Goal: Browse casually

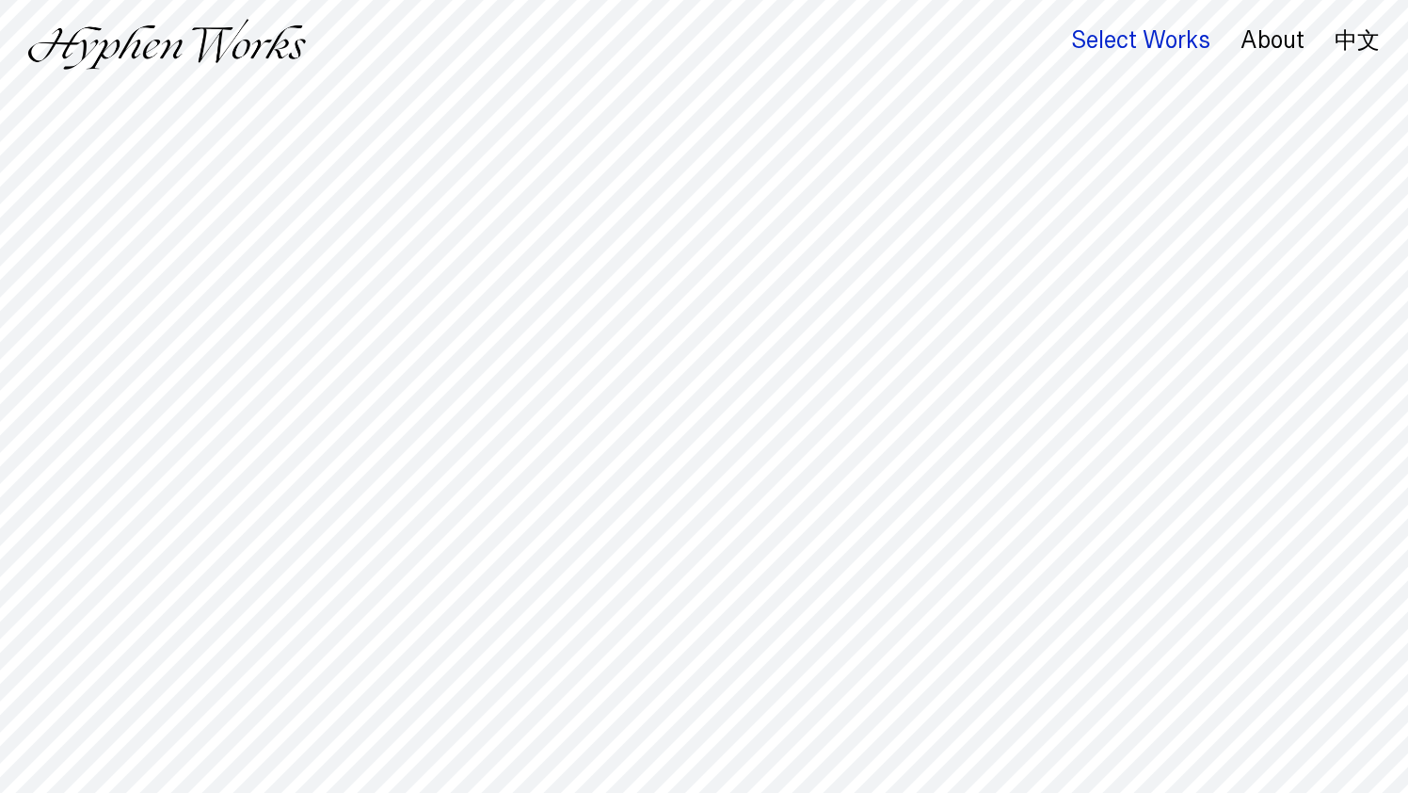
click at [1088, 37] on div "Select Works" at bounding box center [1140, 40] width 139 height 26
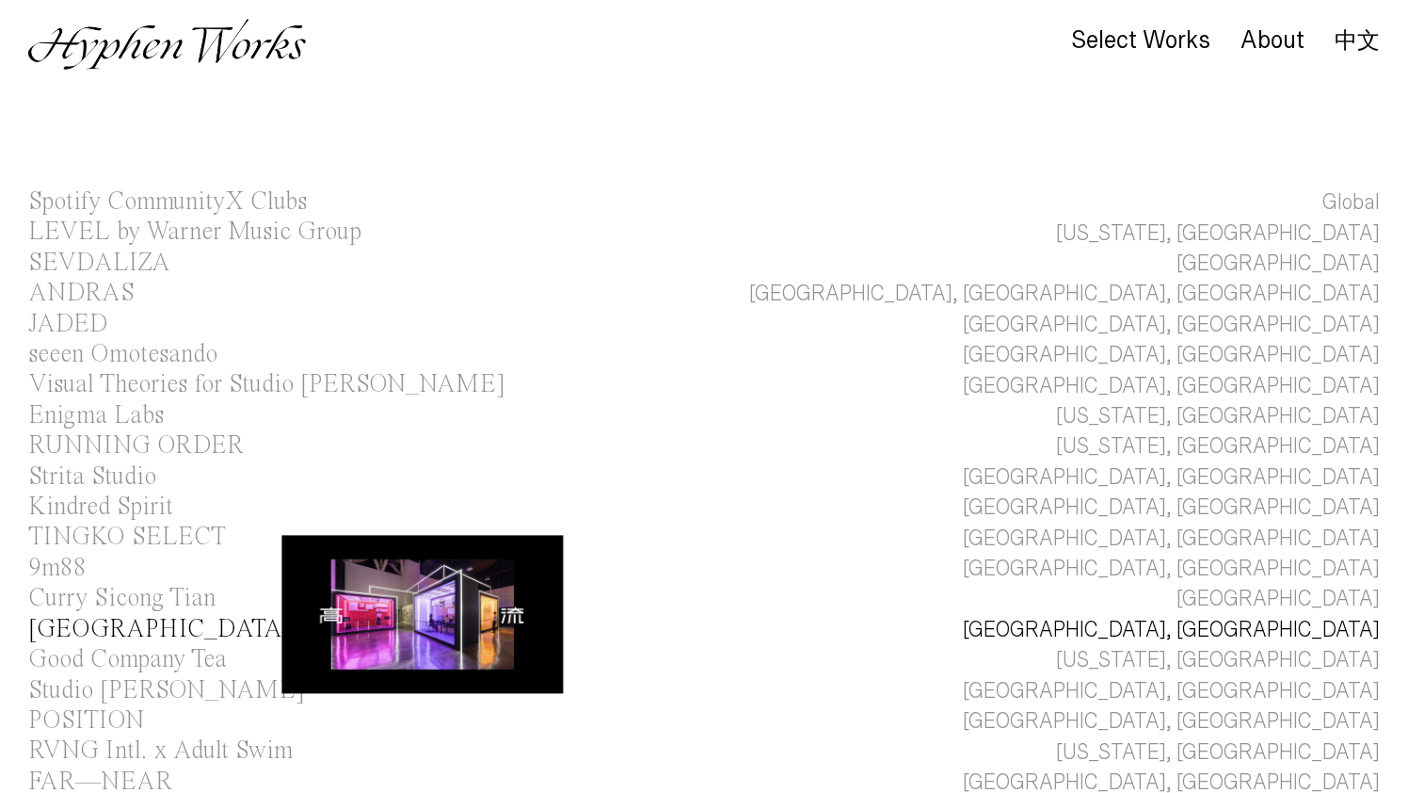
click at [100, 628] on div "[GEOGRAPHIC_DATA]" at bounding box center [160, 629] width 264 height 25
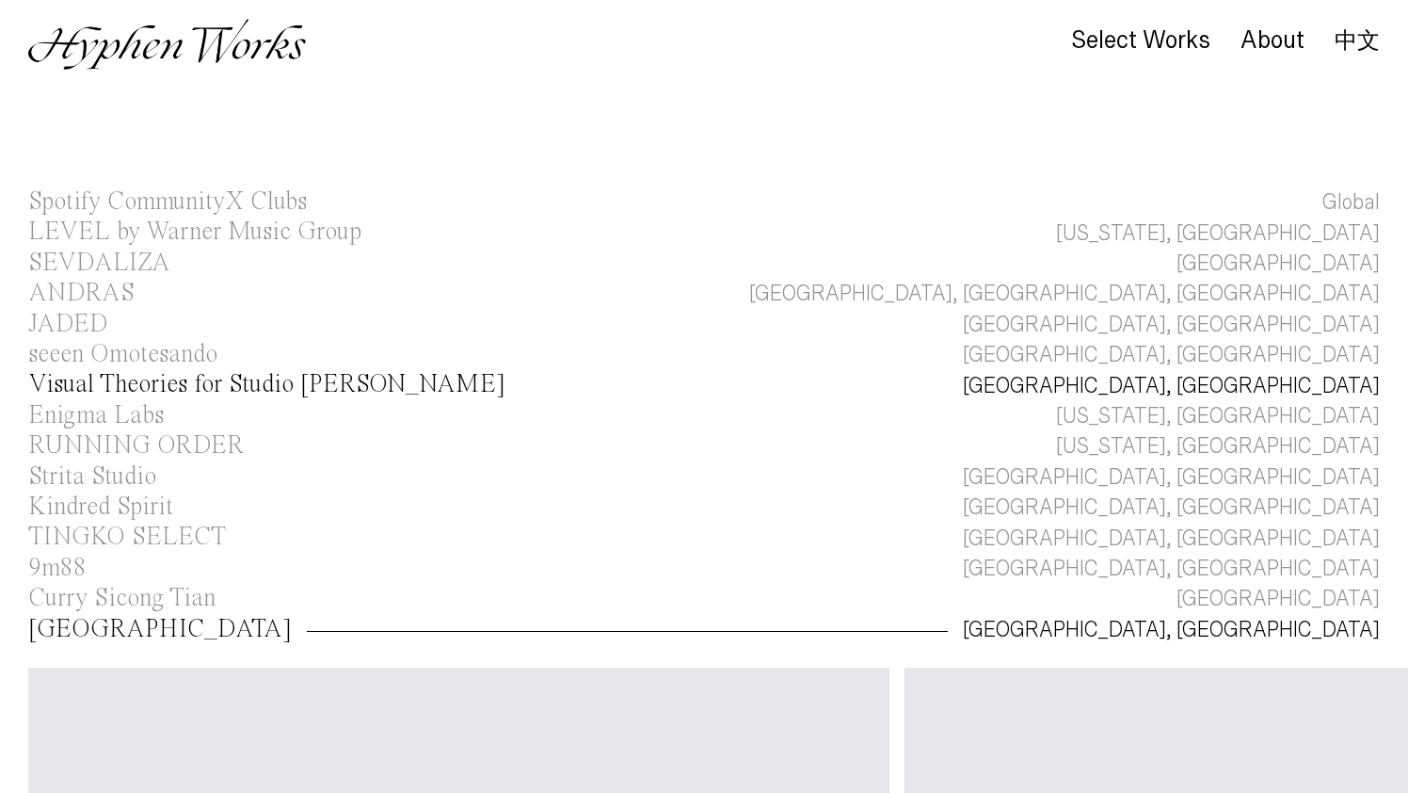
click at [126, 387] on div "Visual Theories for Studio [PERSON_NAME]" at bounding box center [266, 384] width 477 height 25
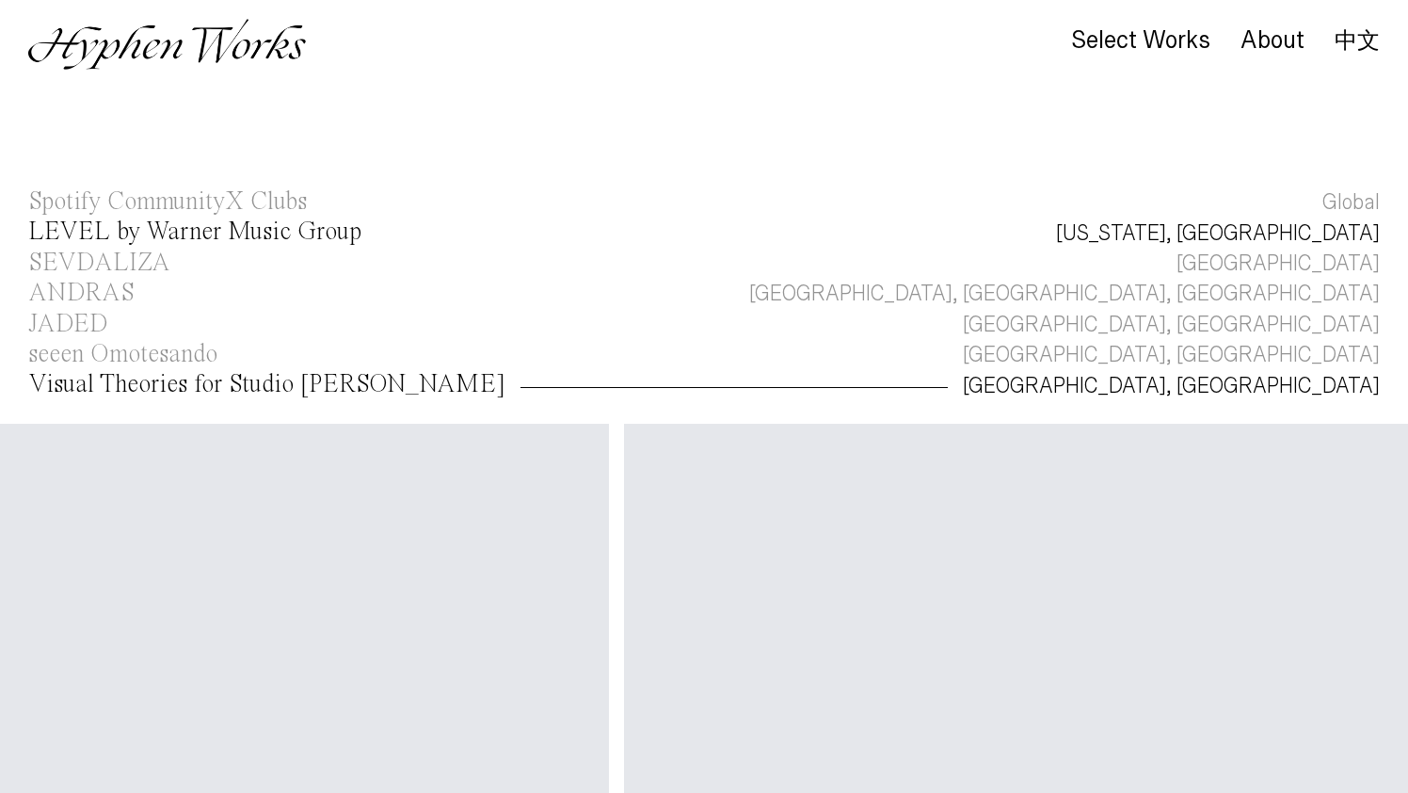
click at [151, 226] on div "LEVEL by Warner Music Group" at bounding box center [194, 231] width 333 height 25
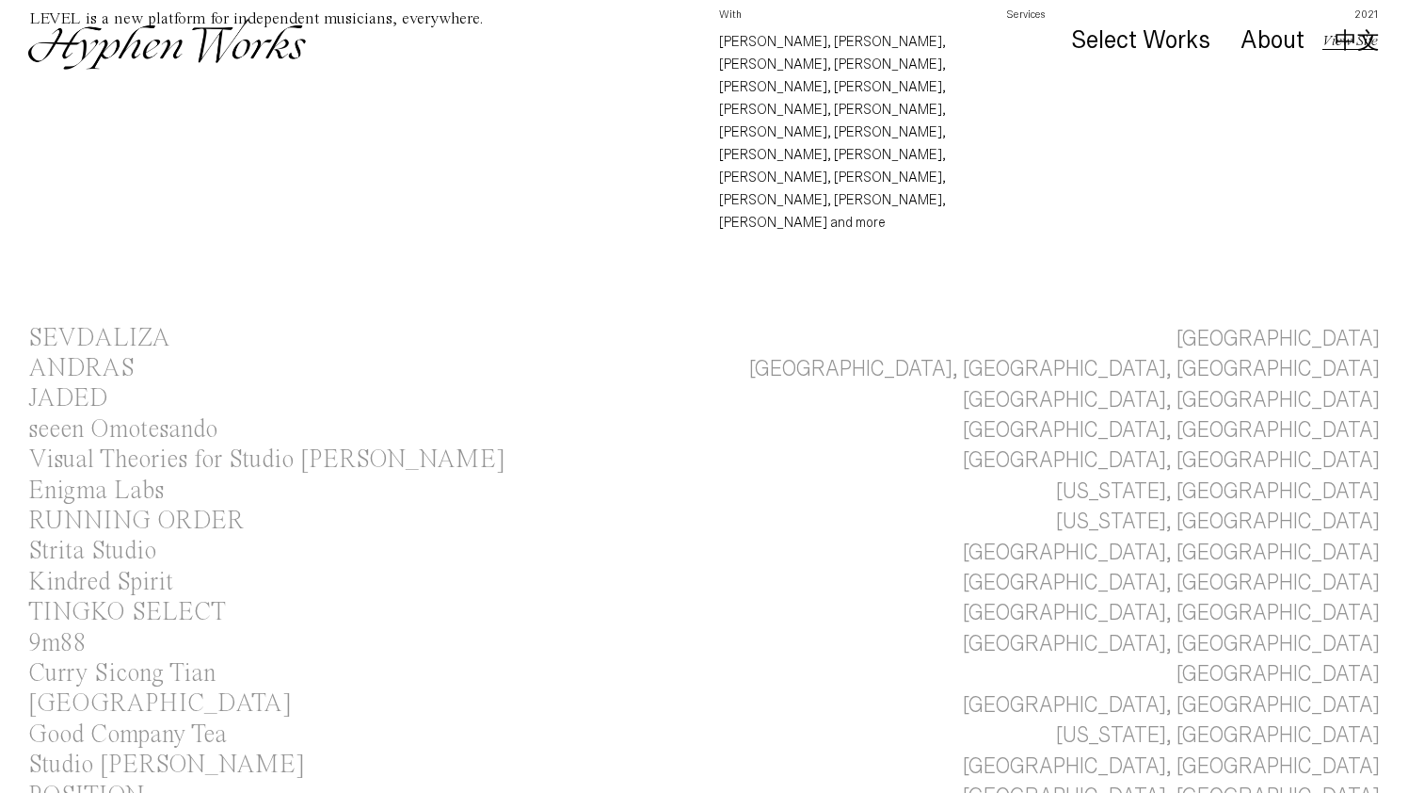
scroll to position [735, 0]
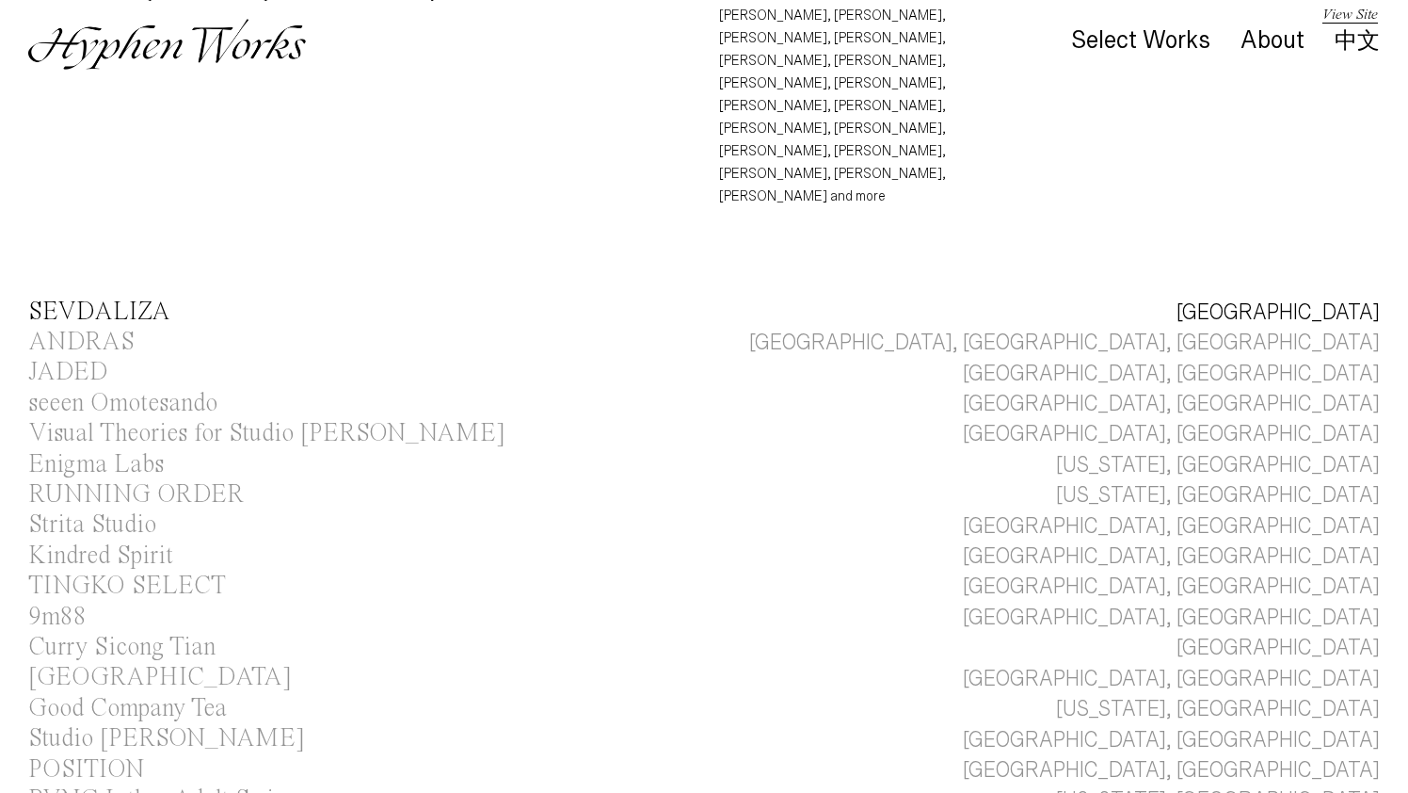
click at [81, 299] on div "SEVDALIZA" at bounding box center [99, 311] width 142 height 25
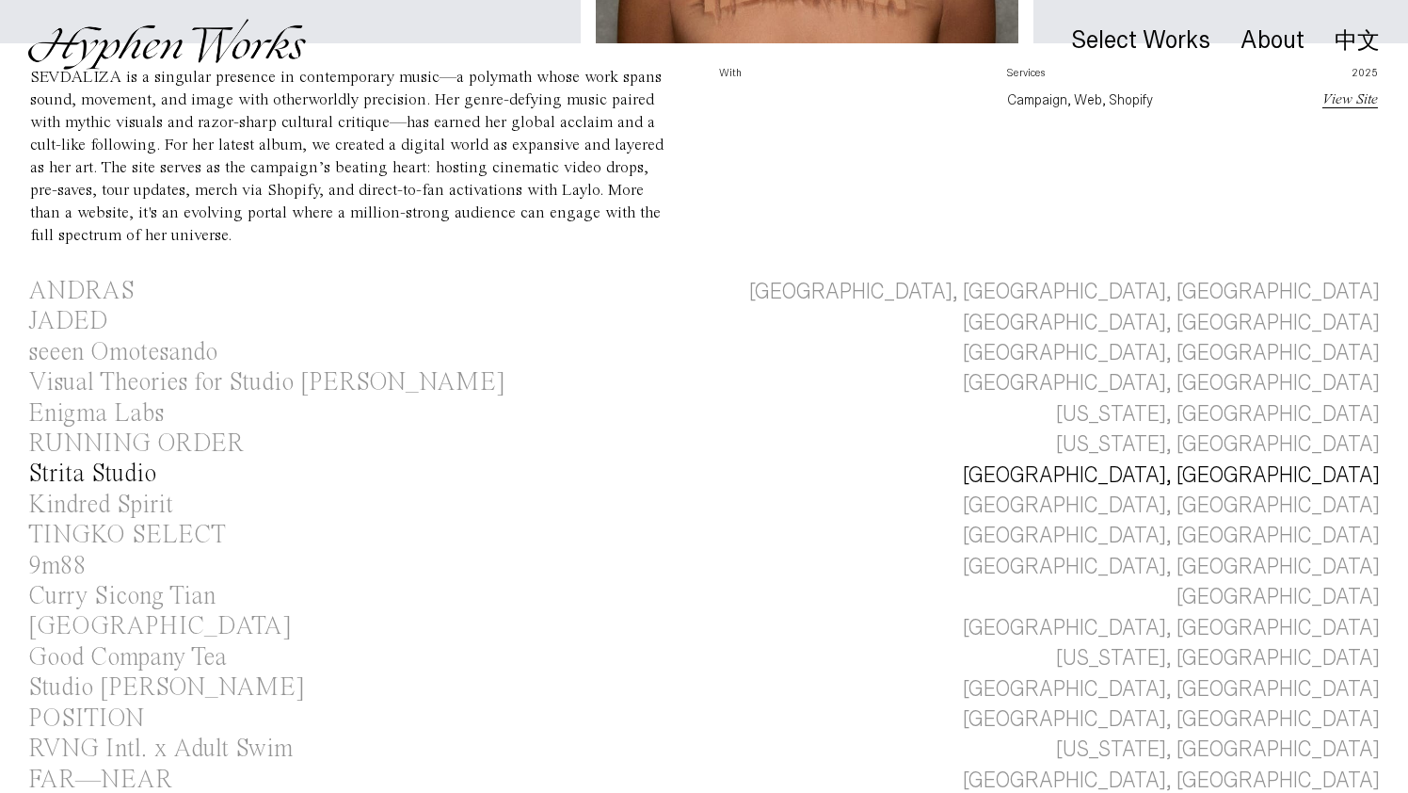
scroll to position [626, 0]
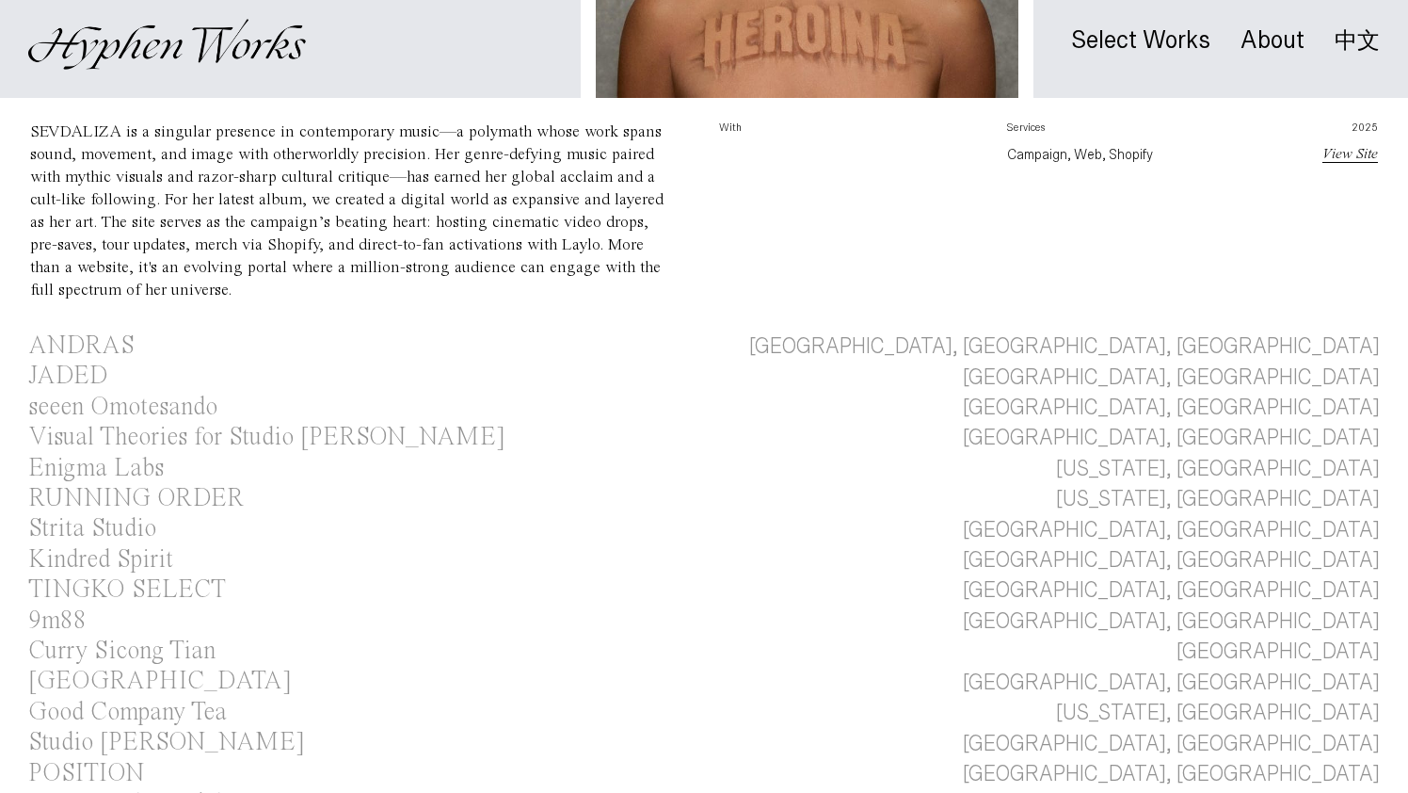
click at [193, 43] on img at bounding box center [167, 44] width 278 height 51
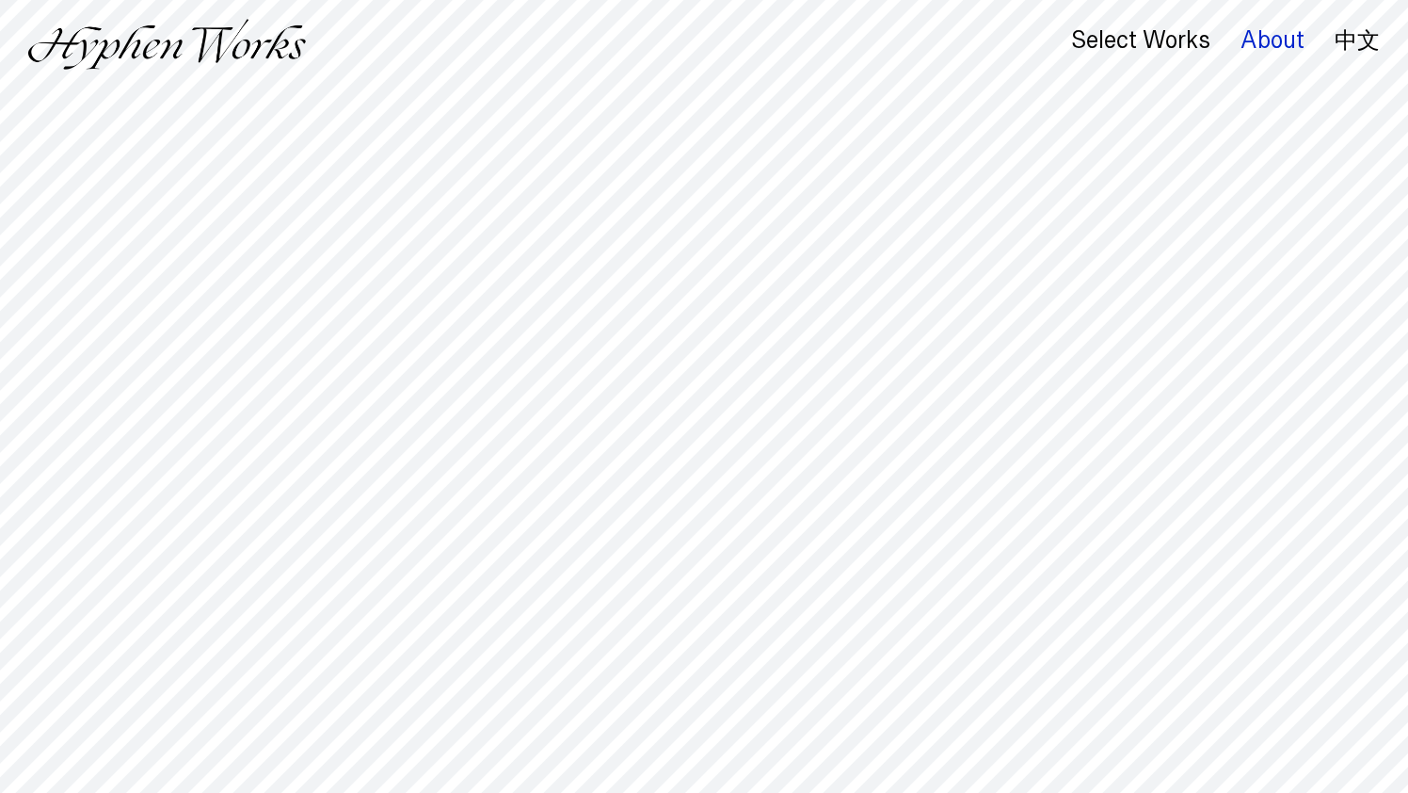
click at [1272, 39] on div "About" at bounding box center [1273, 40] width 64 height 26
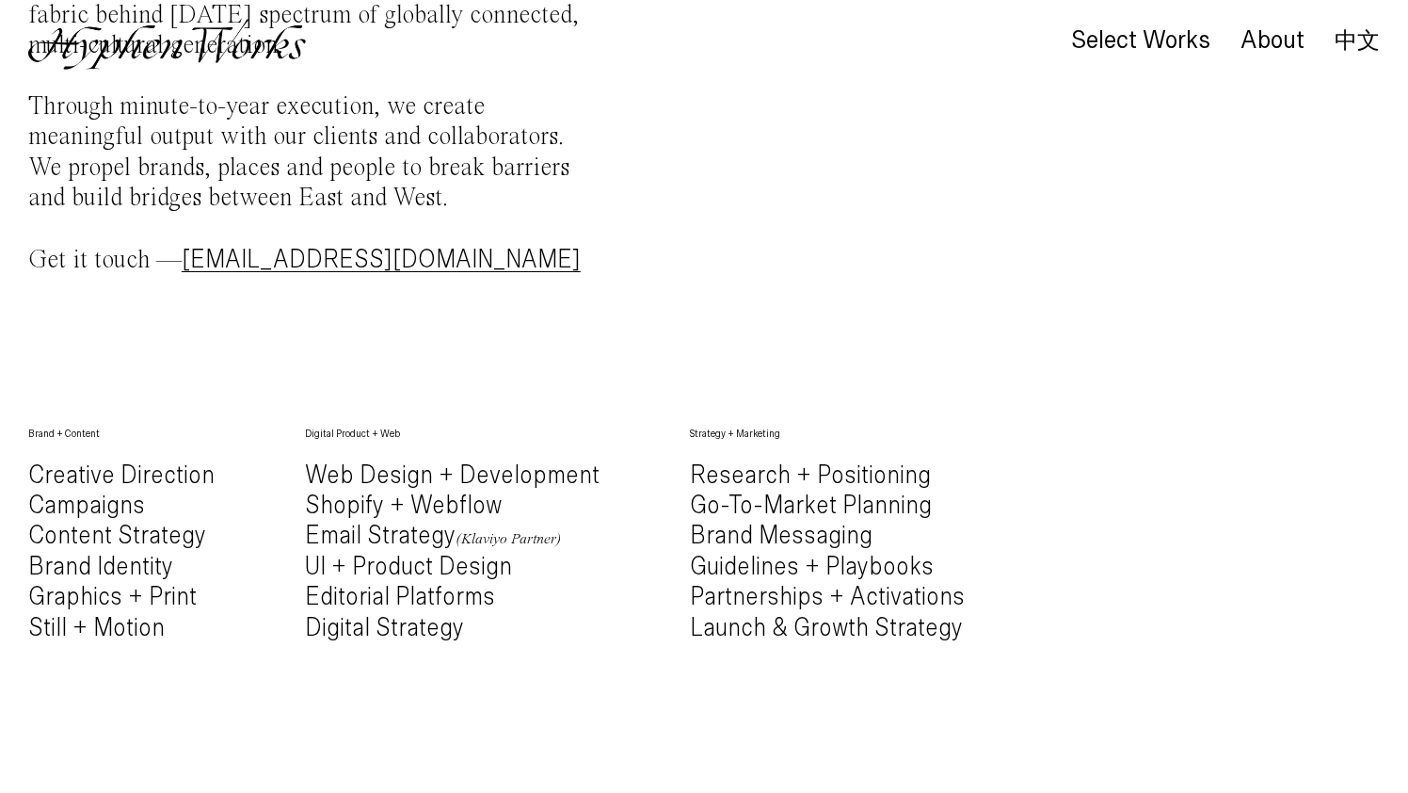
scroll to position [1125, 0]
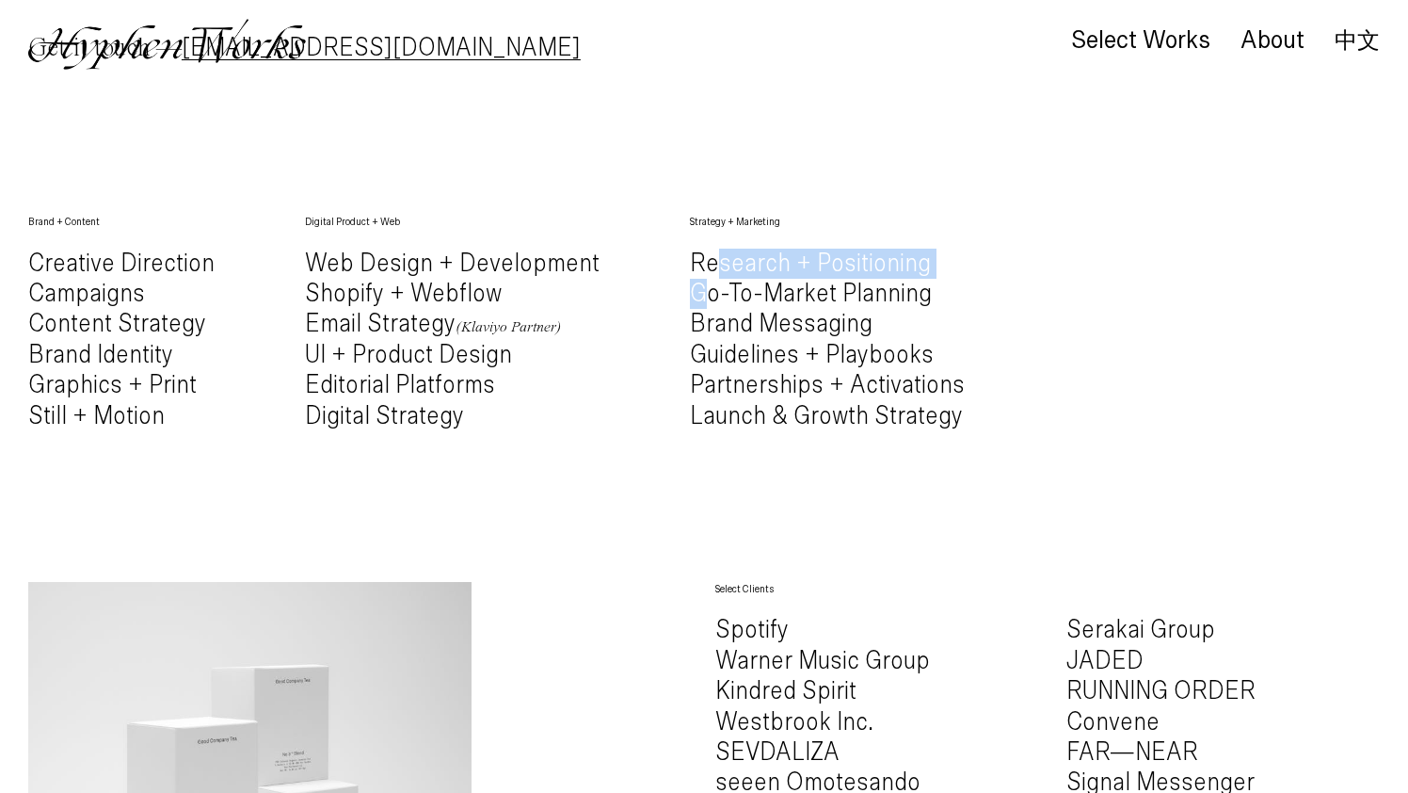
drag, startPoint x: 692, startPoint y: 299, endPoint x: 705, endPoint y: 251, distance: 49.8
click at [705, 251] on h4 "Research + Positioning Go-To-Market Planning Brand Messaging Guidelines + Playb…" at bounding box center [827, 340] width 275 height 183
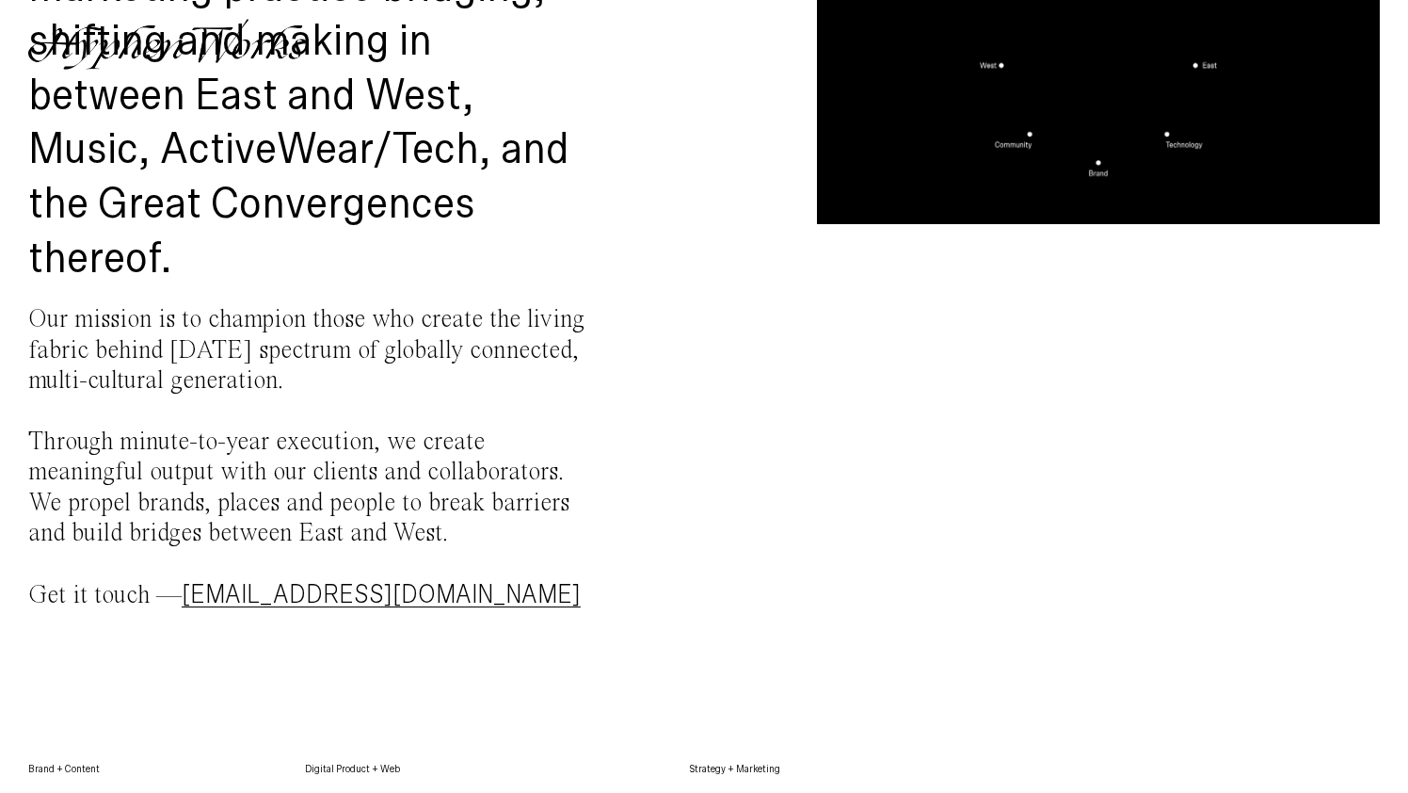
scroll to position [0, 0]
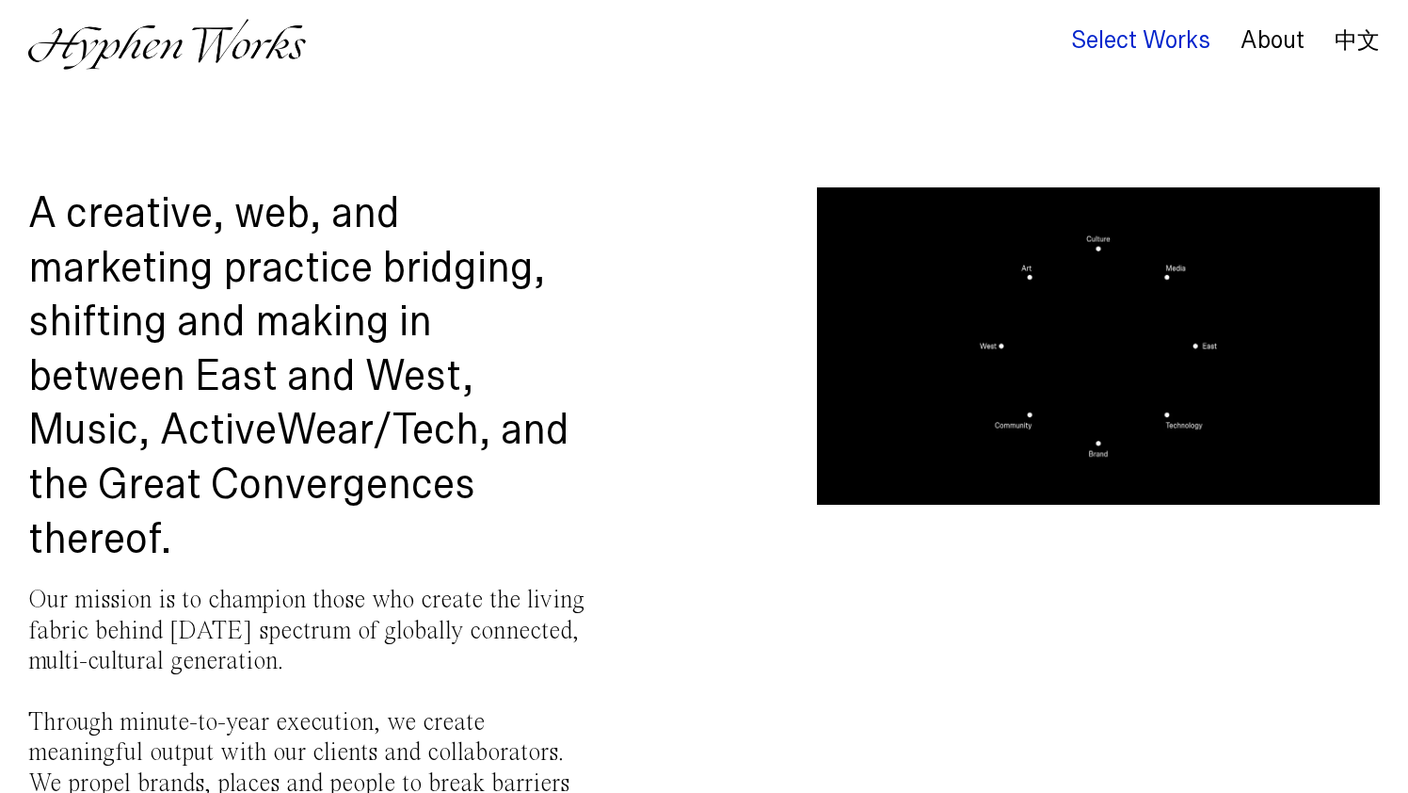
click at [1121, 41] on div "Select Works" at bounding box center [1140, 40] width 139 height 26
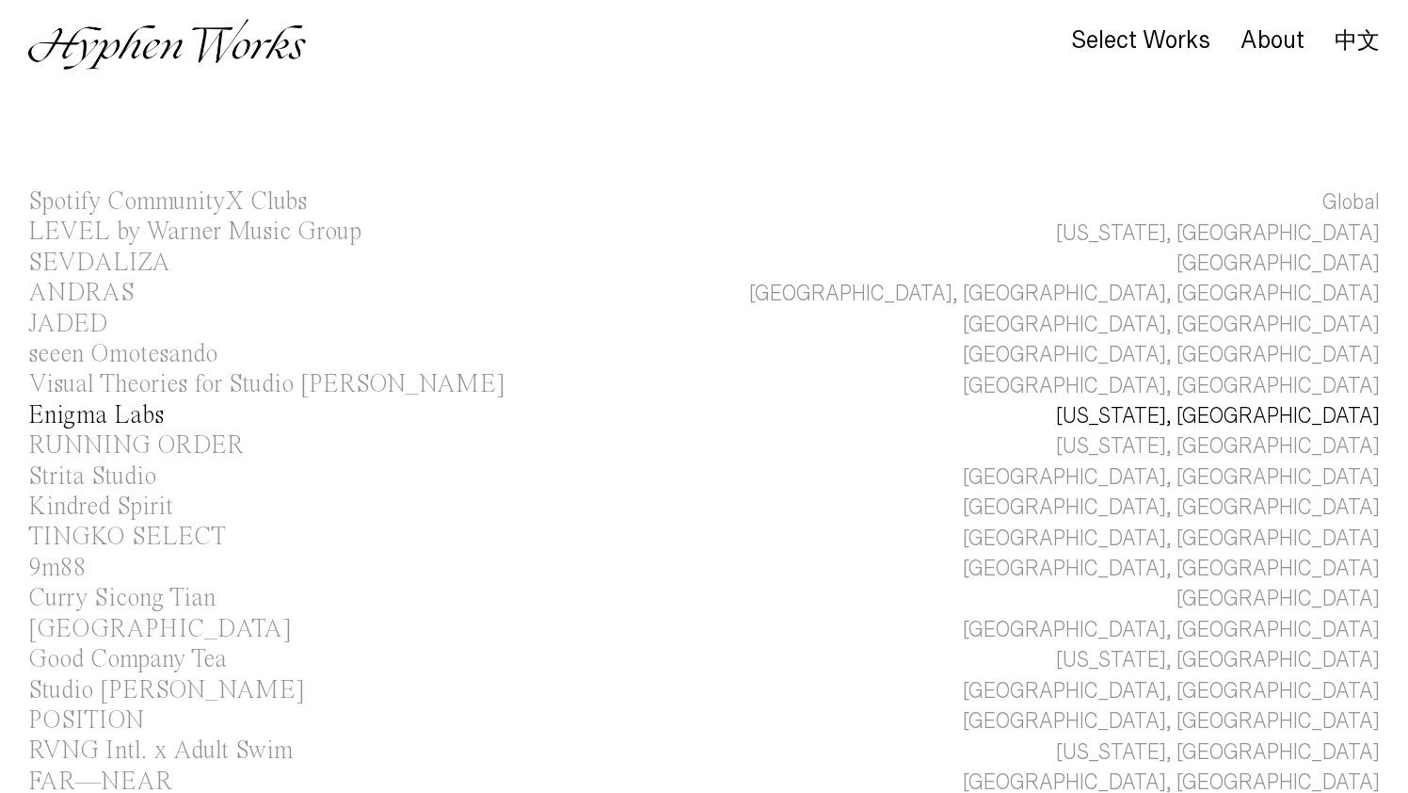
scroll to position [392, 0]
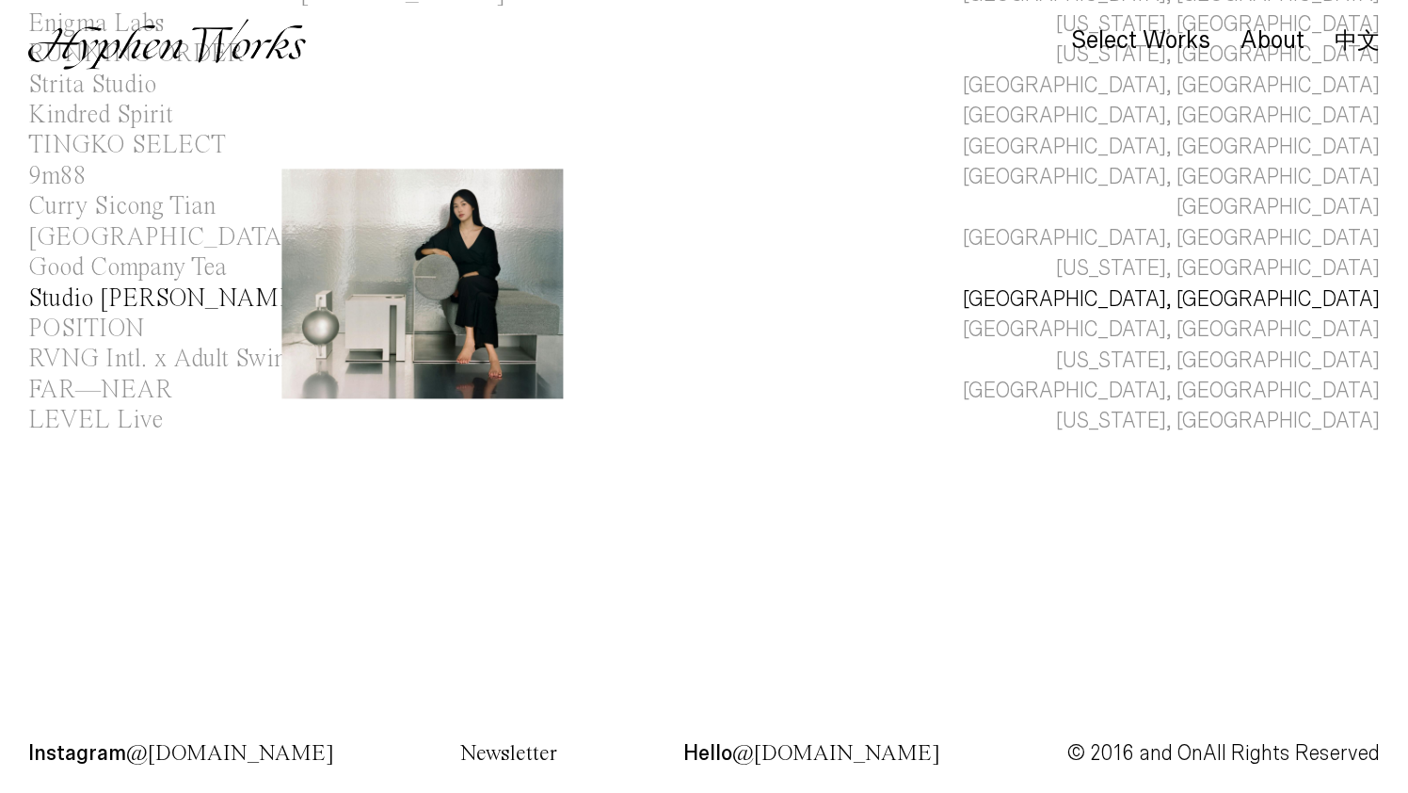
click at [138, 303] on div "Studio Jialun Xiong" at bounding box center [166, 298] width 277 height 25
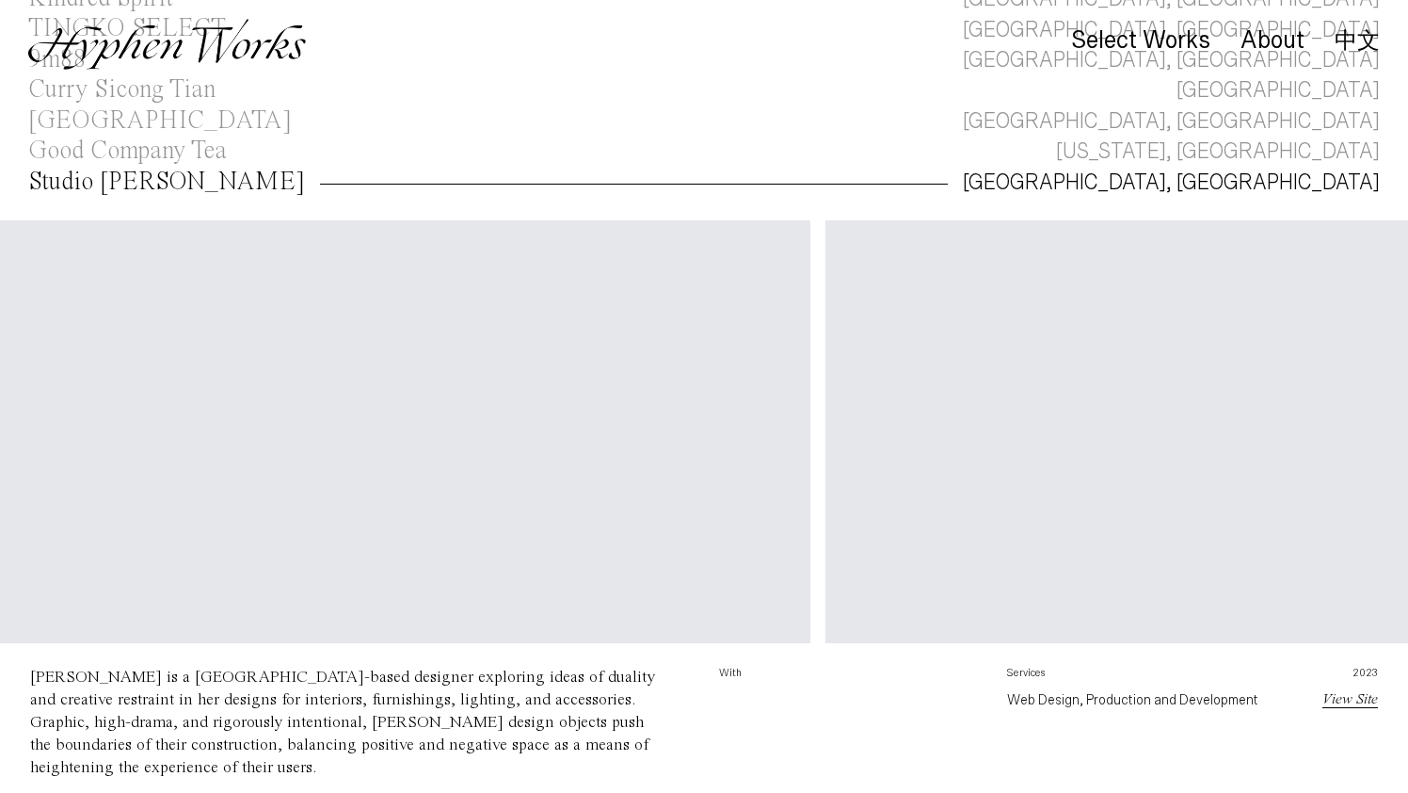
scroll to position [518, 0]
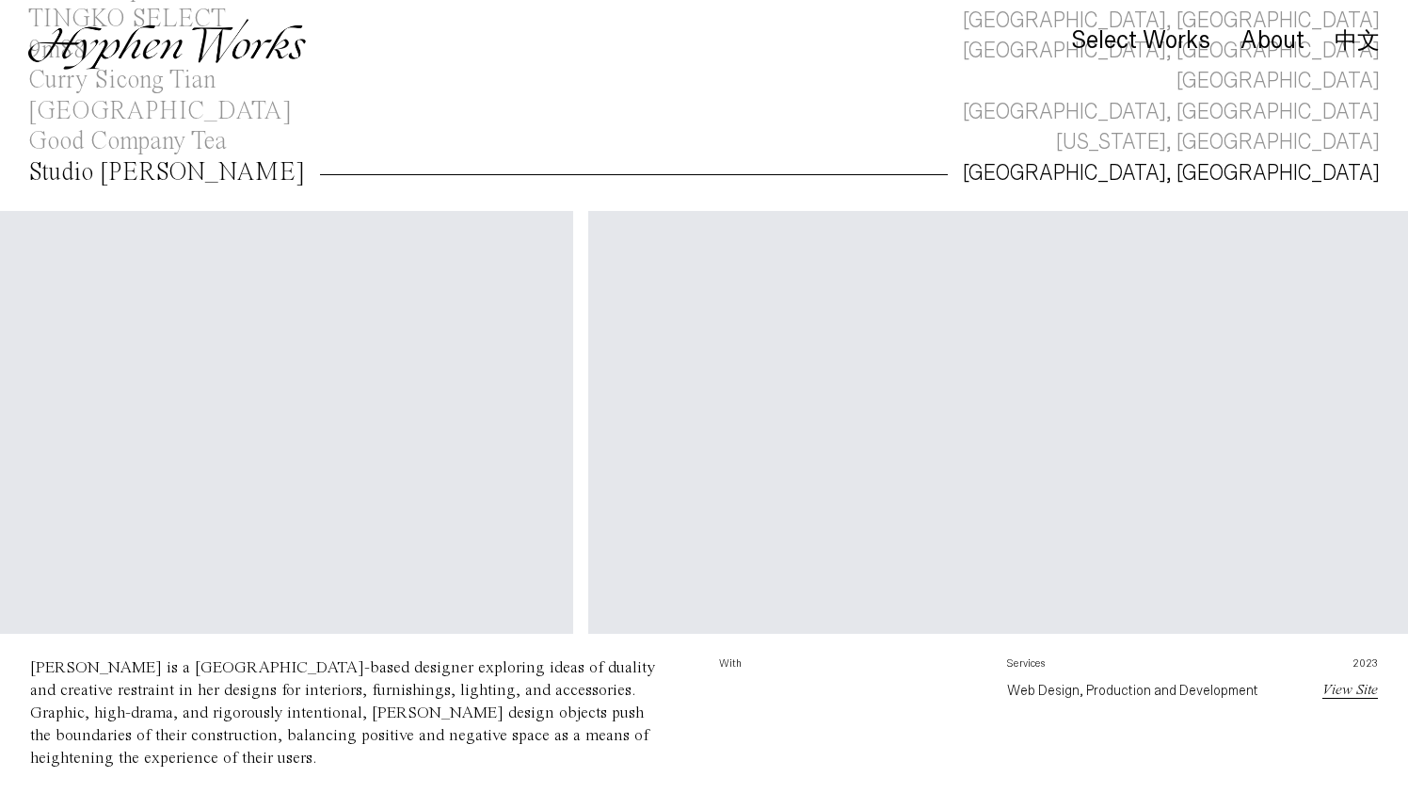
click at [588, 343] on video "Your browser does not support the video tag." at bounding box center [1019, 426] width 862 height 431
